Goal: Information Seeking & Learning: Learn about a topic

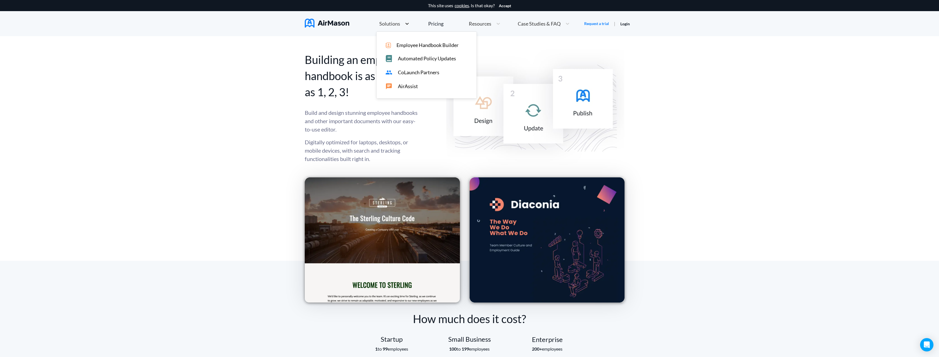
scroll to position [321, 0]
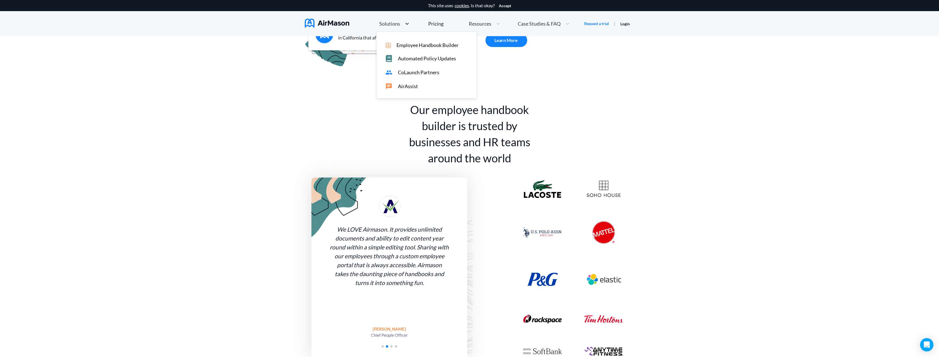
click at [402, 25] on div at bounding box center [407, 24] width 10 height 6
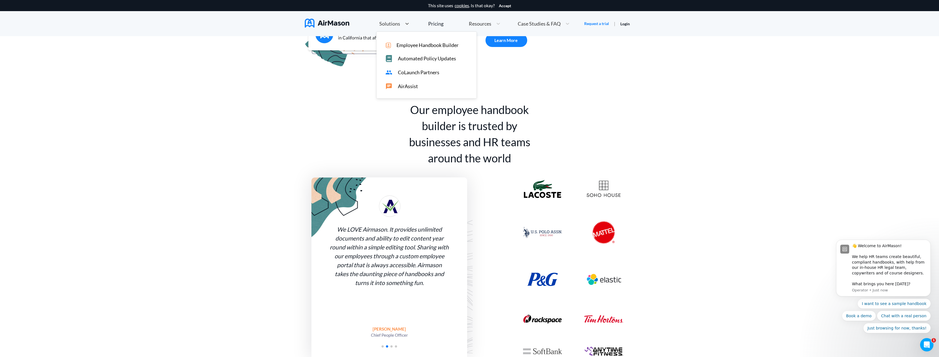
scroll to position [0, 0]
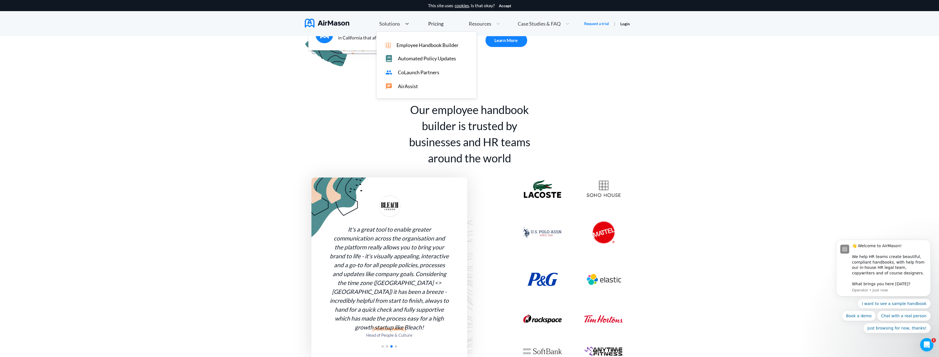
click at [695, 122] on div "Our employee handbook builder is trusted by businesses and HR teams around the …" at bounding box center [469, 230] width 939 height 315
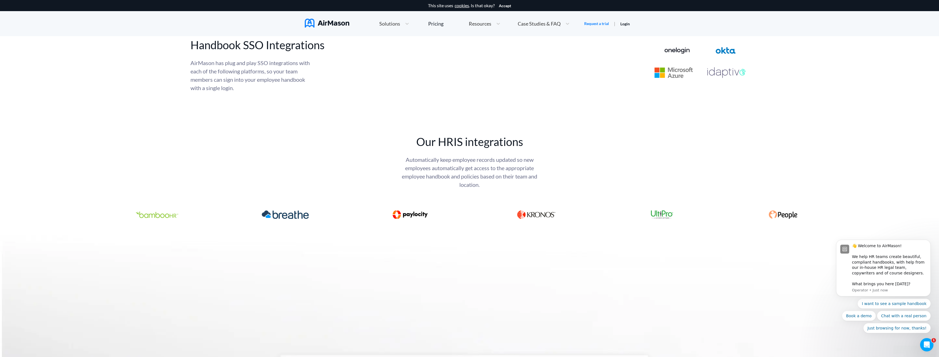
scroll to position [2100, 0]
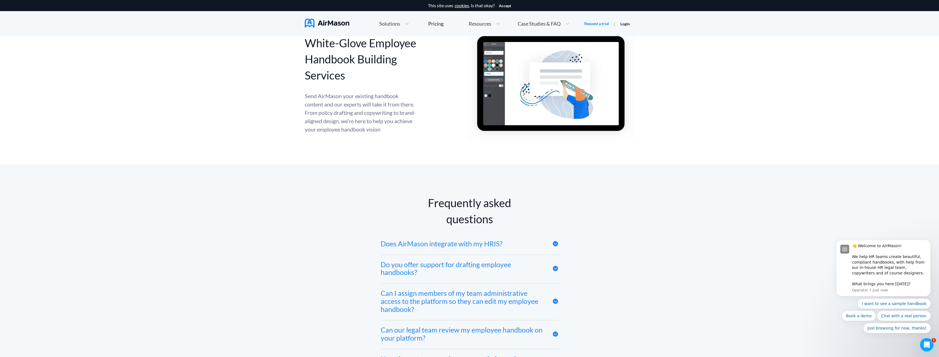
scroll to position [2822, 0]
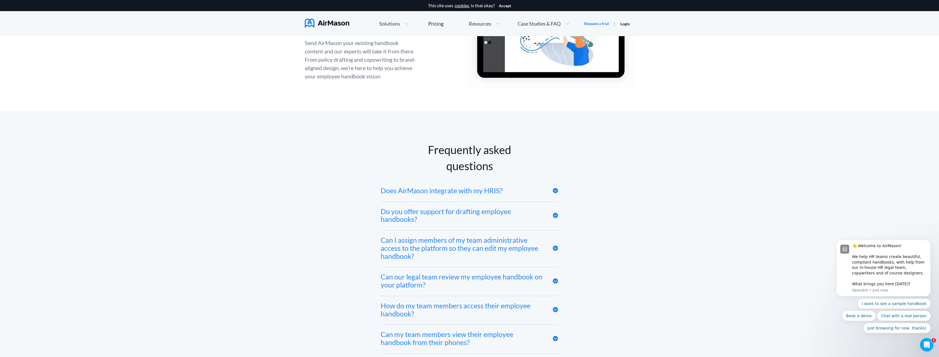
click at [552, 192] on icon at bounding box center [555, 190] width 6 height 6
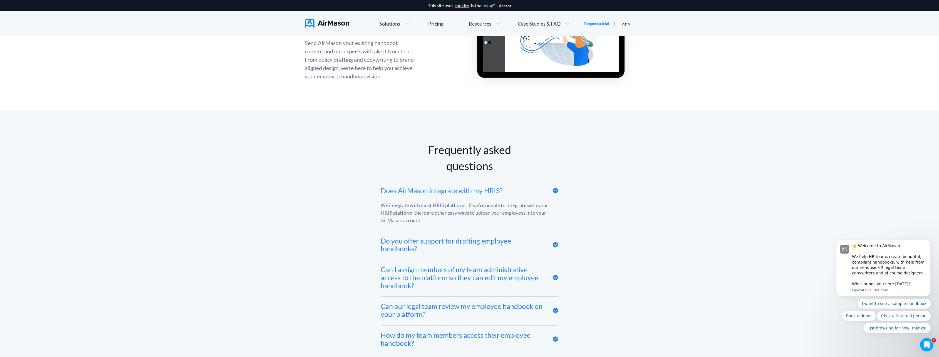
click at [552, 192] on icon at bounding box center [555, 190] width 6 height 6
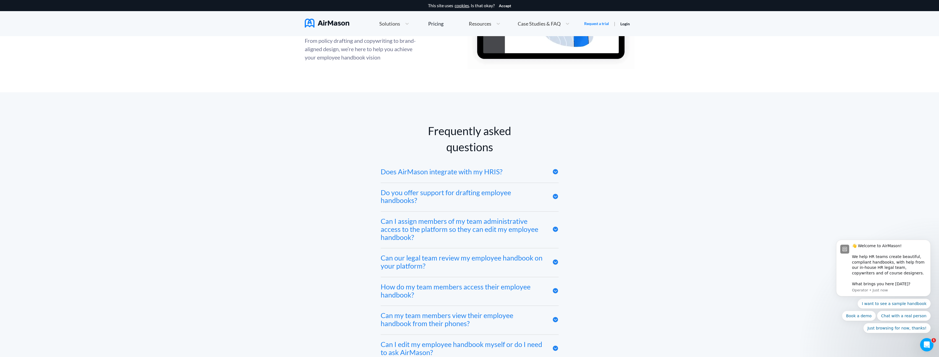
scroll to position [2850, 0]
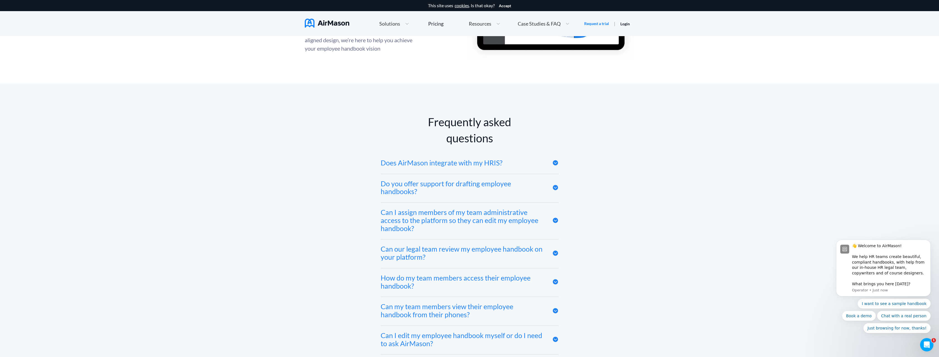
click at [557, 223] on icon at bounding box center [555, 220] width 6 height 6
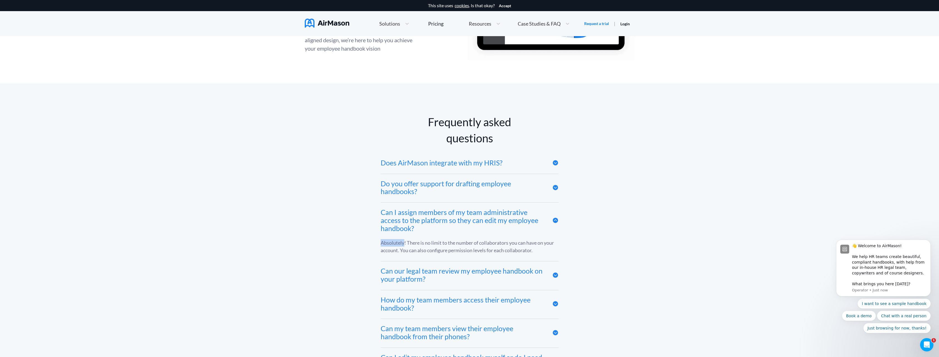
click at [557, 223] on icon at bounding box center [555, 220] width 6 height 6
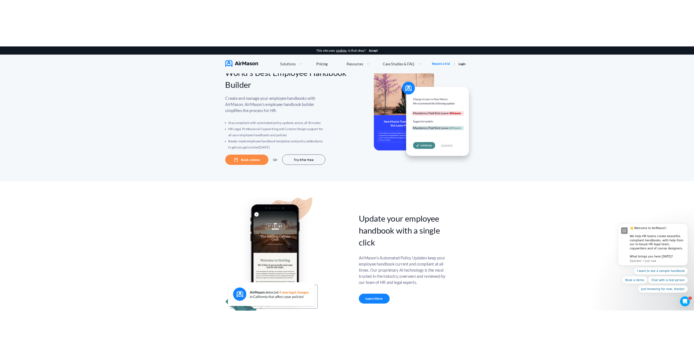
scroll to position [0, 0]
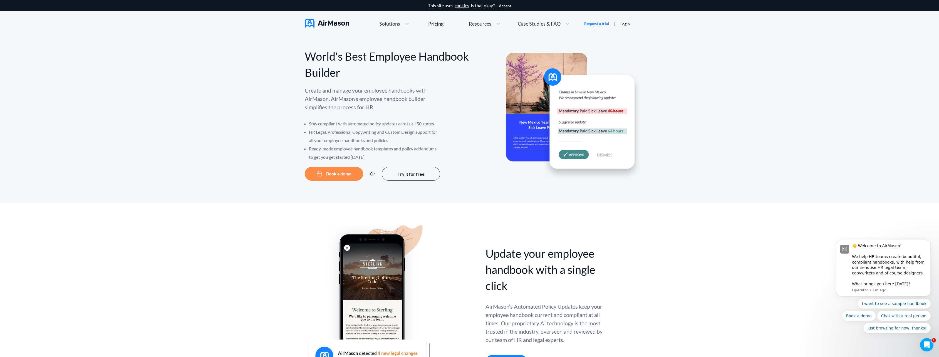
click at [661, 322] on div "Update your employee handbook with a single click Update your employee handbook…" at bounding box center [469, 298] width 939 height 191
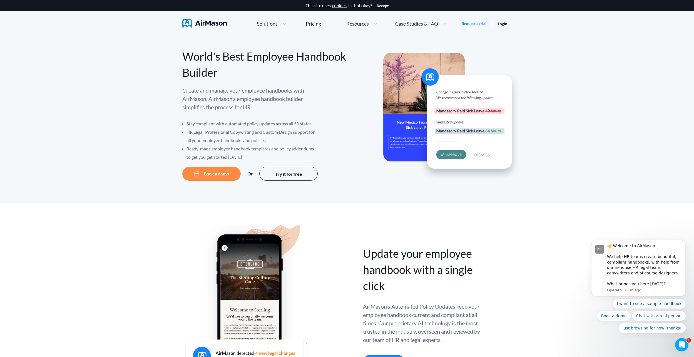
click at [323, 135] on div "Create and manage your employee handbooks with AirMason. AirMason’s employee ha…" at bounding box center [264, 123] width 165 height 75
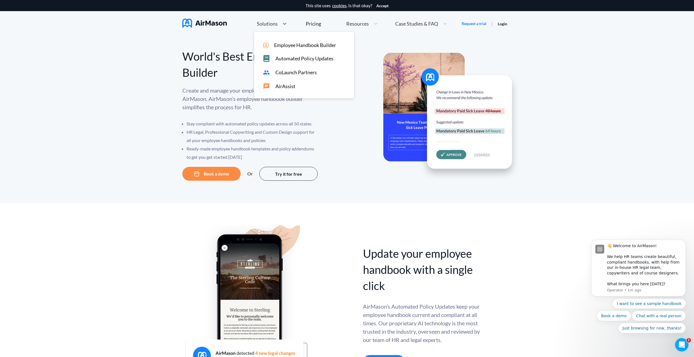
click at [273, 24] on span "Solutions" at bounding box center [267, 23] width 21 height 5
click at [297, 60] on span "Automated Policy Updates" at bounding box center [304, 59] width 58 height 6
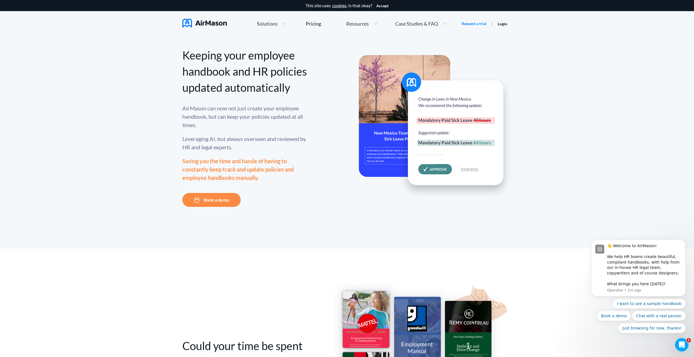
click at [354, 24] on span "Resources" at bounding box center [357, 23] width 23 height 5
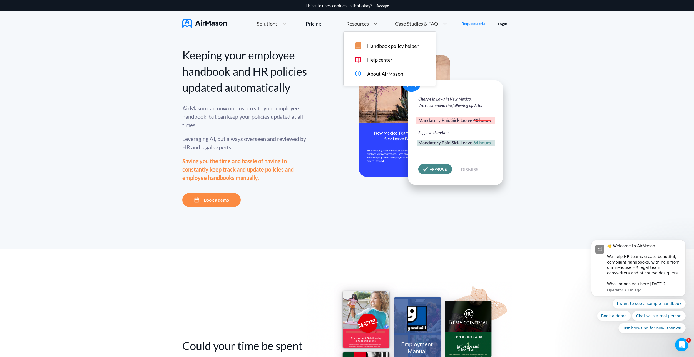
click at [402, 47] on span "Handbook policy helper" at bounding box center [392, 46] width 51 height 6
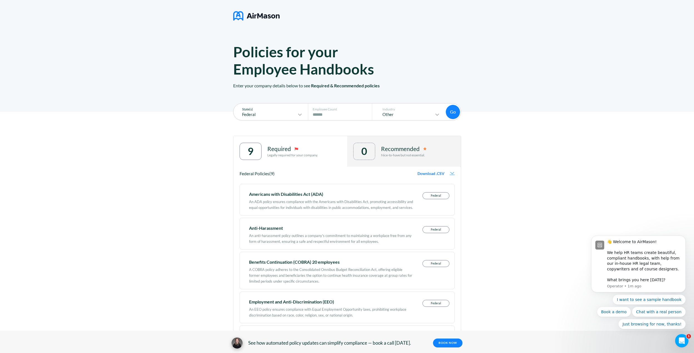
click at [288, 110] on p "State(s)" at bounding box center [270, 109] width 67 height 4
click at [302, 116] on icon at bounding box center [300, 114] width 7 height 7
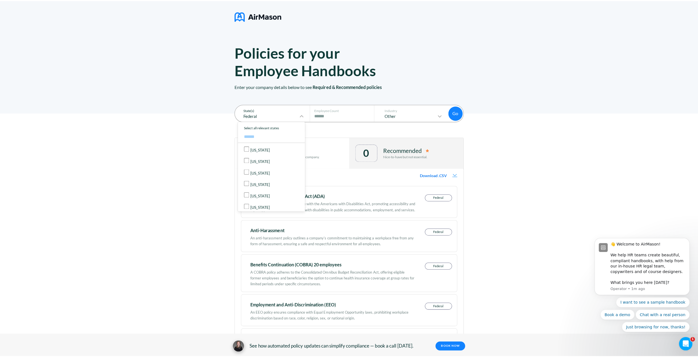
scroll to position [56, 0]
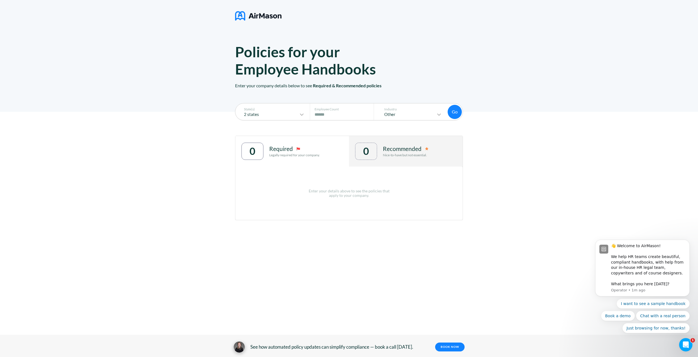
drag, startPoint x: 551, startPoint y: 122, endPoint x: 475, endPoint y: 124, distance: 75.6
click at [551, 122] on div "State(s) 2 states Employee Count # of Employees **** Industry Other Go Go 0 Req…" at bounding box center [349, 183] width 698 height 142
click at [438, 118] on div "Industry Other" at bounding box center [411, 111] width 69 height 17
click at [439, 115] on icon at bounding box center [438, 115] width 3 height 2
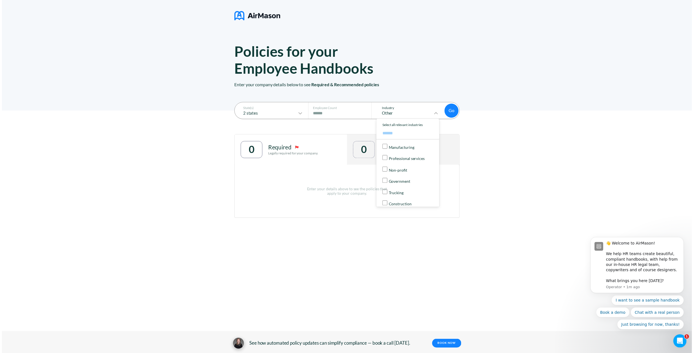
scroll to position [58, 0]
drag, startPoint x: 500, startPoint y: 117, endPoint x: 469, endPoint y: 121, distance: 31.6
click at [499, 118] on div "State(s) 2 states Employee Count # of Employees **** Industry Government Select…" at bounding box center [349, 183] width 698 height 142
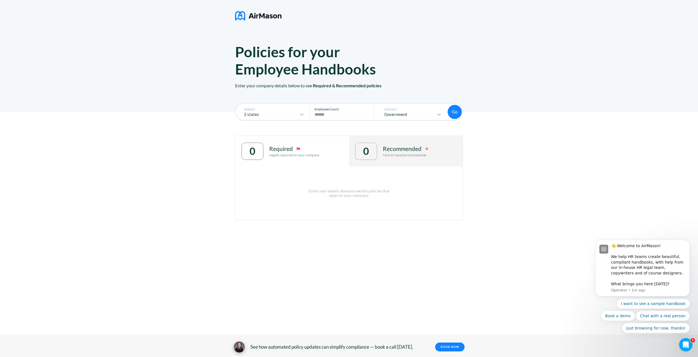
click at [337, 115] on input "****" at bounding box center [344, 114] width 58 height 7
drag, startPoint x: 335, startPoint y: 115, endPoint x: 310, endPoint y: 115, distance: 25.0
click at [310, 115] on div "Employee Count # of Employees ****" at bounding box center [342, 111] width 64 height 17
type input "***"
click at [456, 110] on button "Go" at bounding box center [455, 112] width 14 height 14
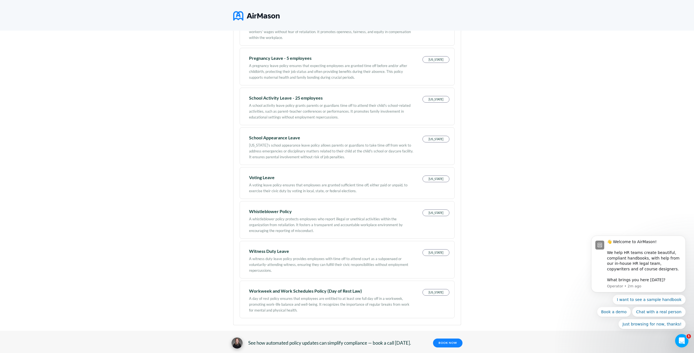
scroll to position [1046, 0]
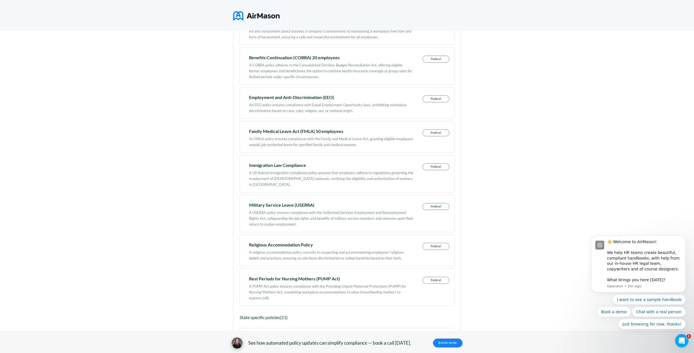
scroll to position [0, 0]
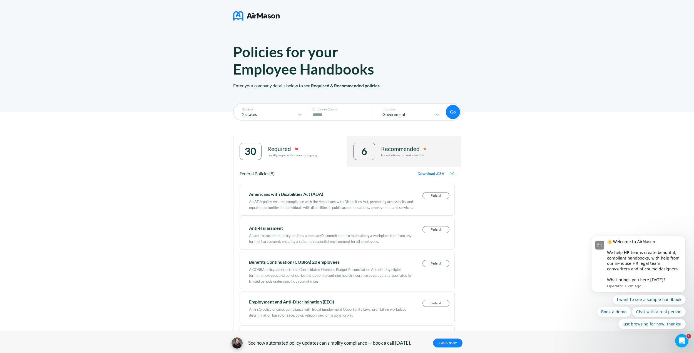
click at [406, 157] on p "Nice-to-have but not essential." at bounding box center [404, 155] width 46 height 4
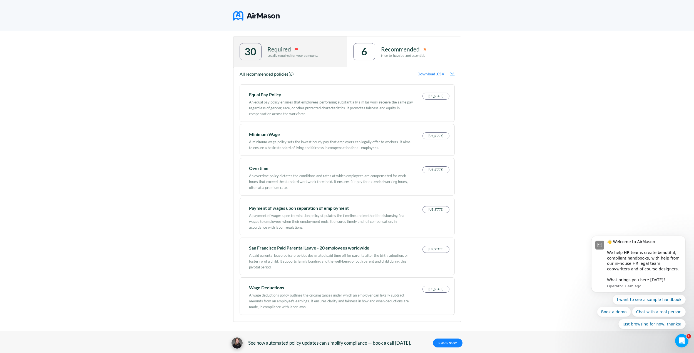
scroll to position [102, 0]
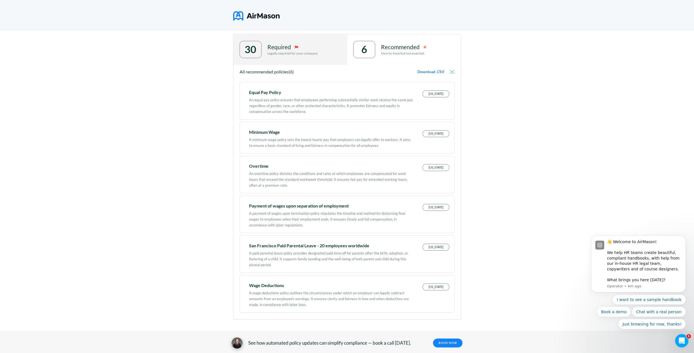
click at [131, 271] on div "State(s) 2 states Employee Count # of Employees *** Industry Government Go Go 3…" at bounding box center [347, 181] width 694 height 343
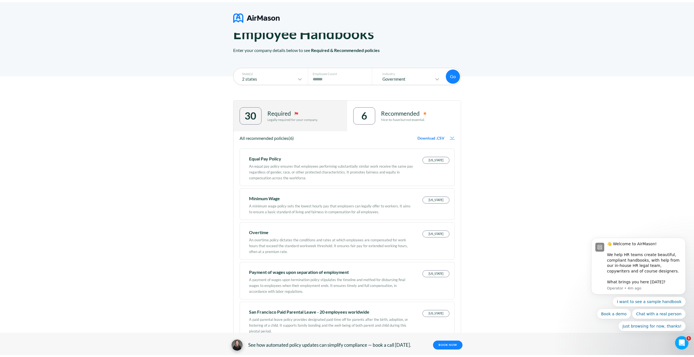
scroll to position [0, 0]
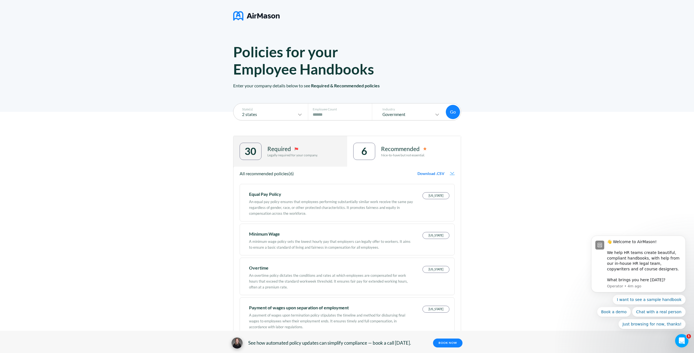
click at [270, 17] on img at bounding box center [256, 16] width 46 height 14
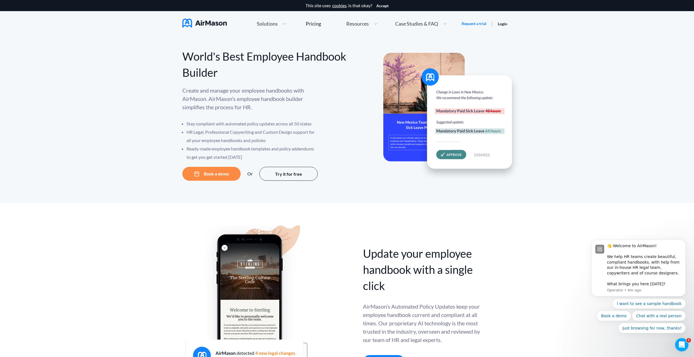
click at [258, 24] on span "Solutions" at bounding box center [267, 23] width 21 height 5
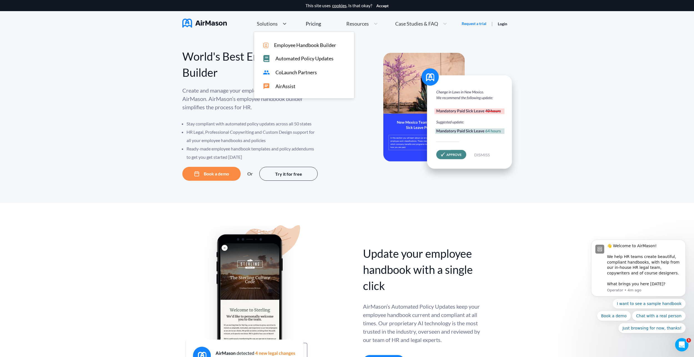
click at [298, 74] on span "CoLaunch Partners" at bounding box center [295, 72] width 41 height 6
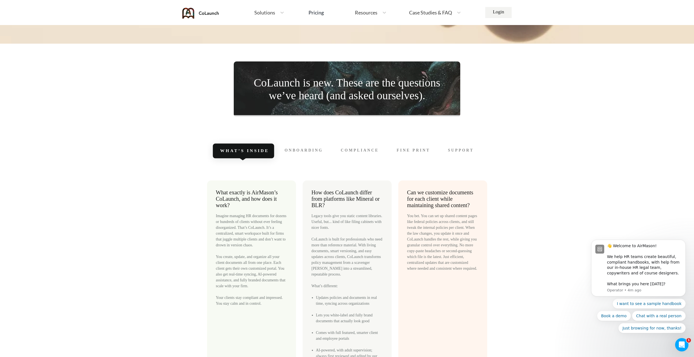
scroll to position [2446, 0]
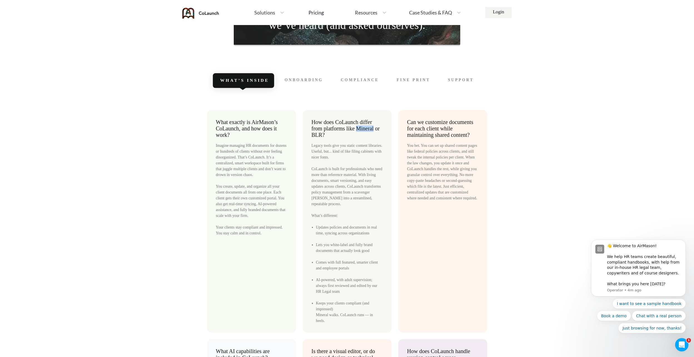
drag, startPoint x: 357, startPoint y: 129, endPoint x: 374, endPoint y: 130, distance: 16.8
click at [374, 130] on span "How does CoLaunch differ from platforms like Mineral or BLR?" at bounding box center [346, 128] width 68 height 19
drag, startPoint x: 374, startPoint y: 130, endPoint x: 371, endPoint y: 130, distance: 3.1
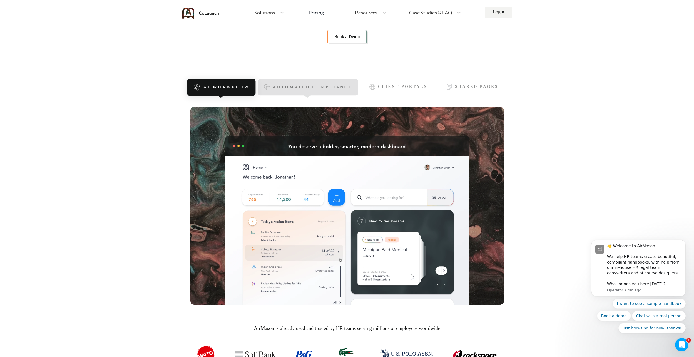
scroll to position [0, 0]
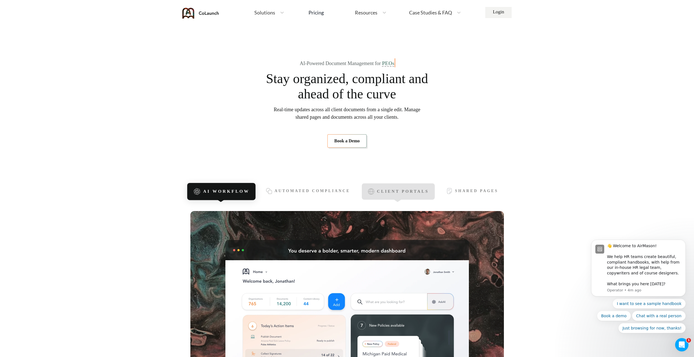
click at [415, 194] on span "Client Portals" at bounding box center [403, 191] width 52 height 5
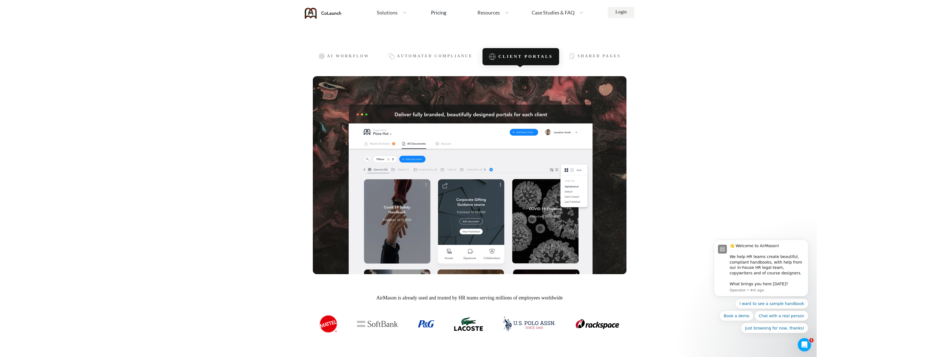
scroll to position [83, 0]
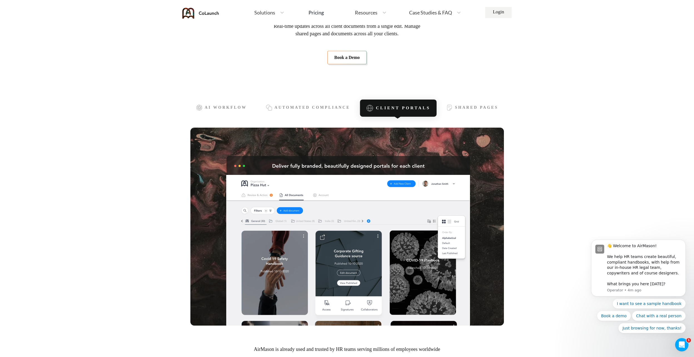
click at [321, 121] on section "AI Workflow Automated Compliance Client Portals Shared Pages AirMason is alread…" at bounding box center [346, 242] width 313 height 320
click at [330, 111] on div "Automated Compliance" at bounding box center [308, 108] width 100 height 16
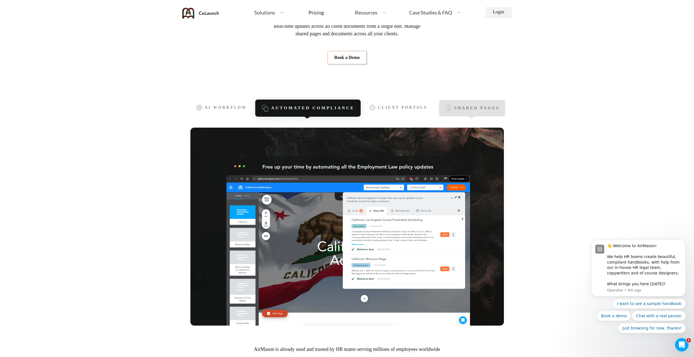
click at [483, 104] on div "Shared Pages" at bounding box center [472, 108] width 66 height 16
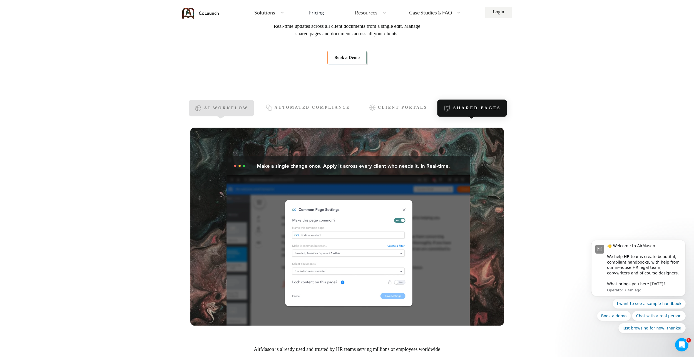
click at [235, 108] on span "AI Workflow" at bounding box center [226, 108] width 44 height 5
